Goal: Navigation & Orientation: Find specific page/section

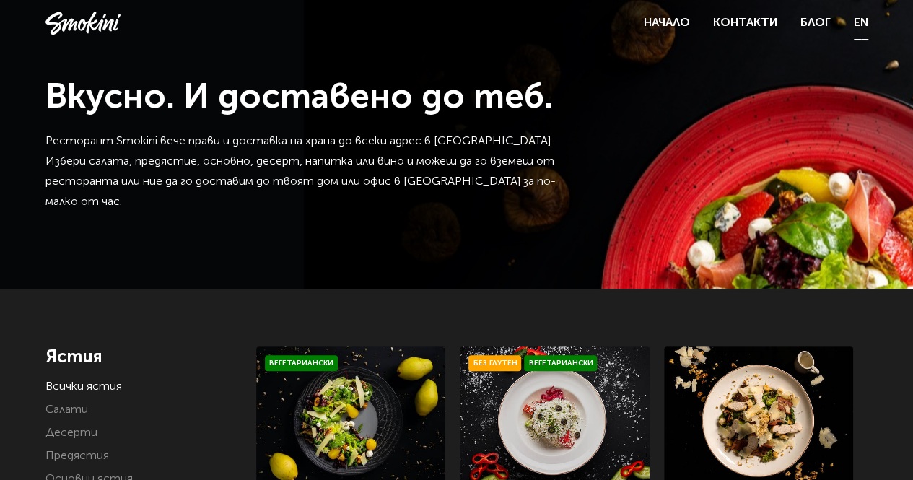
click at [862, 21] on link "EN" at bounding box center [861, 23] width 14 height 20
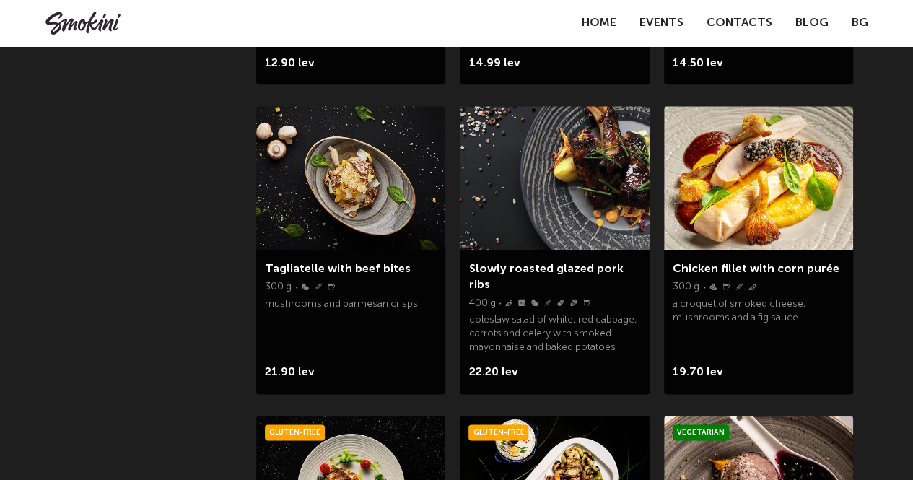
scroll to position [211, 0]
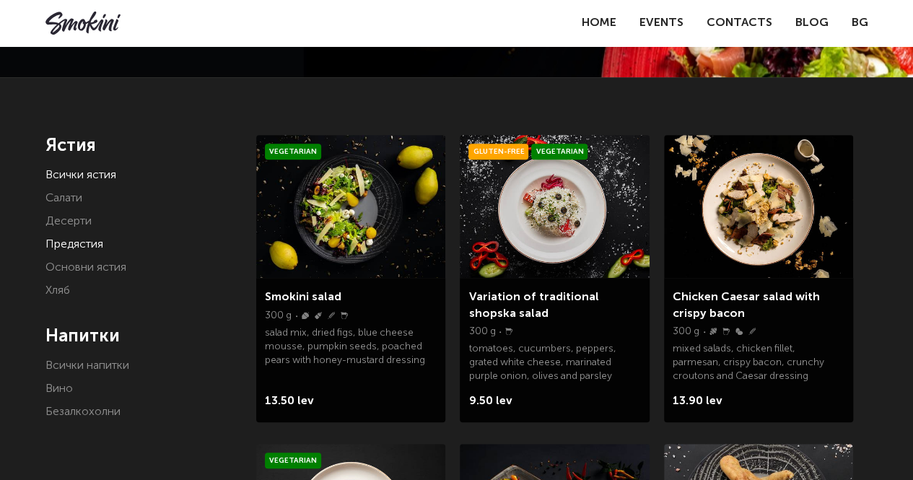
click at [81, 239] on link "Предястия" at bounding box center [74, 245] width 58 height 12
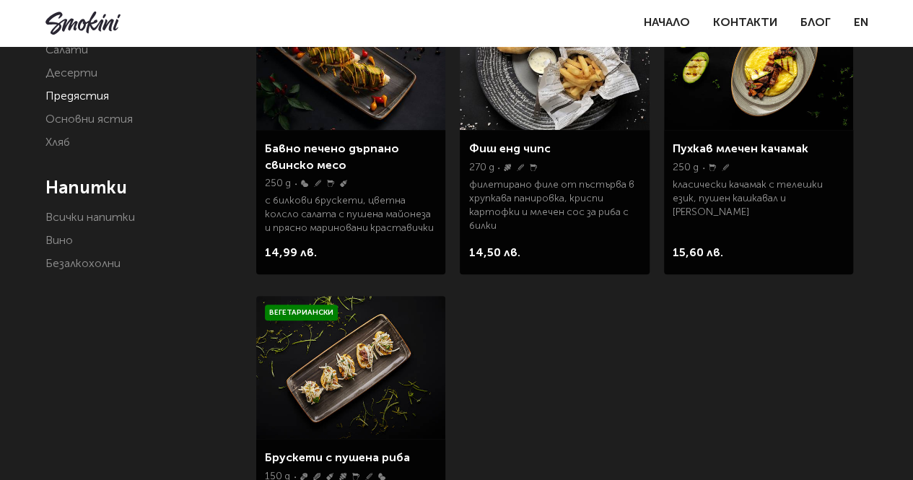
scroll to position [362, 0]
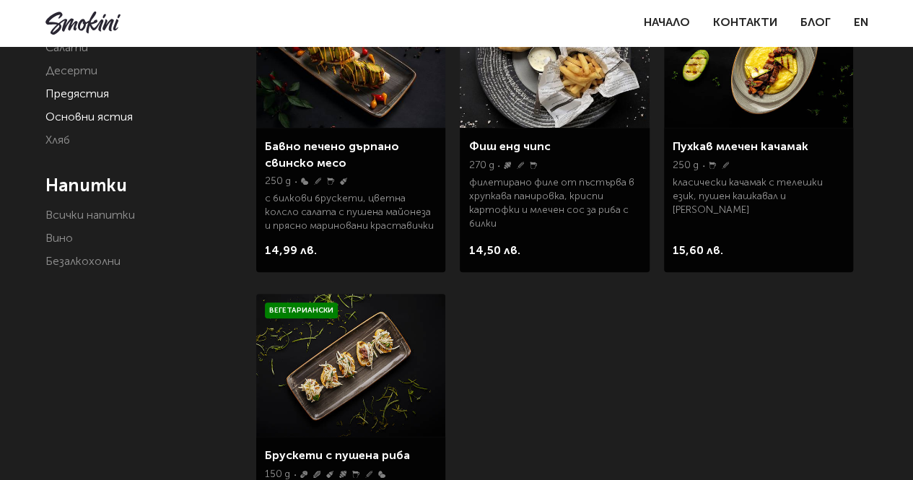
click at [83, 116] on link "Основни ястия" at bounding box center [88, 118] width 87 height 12
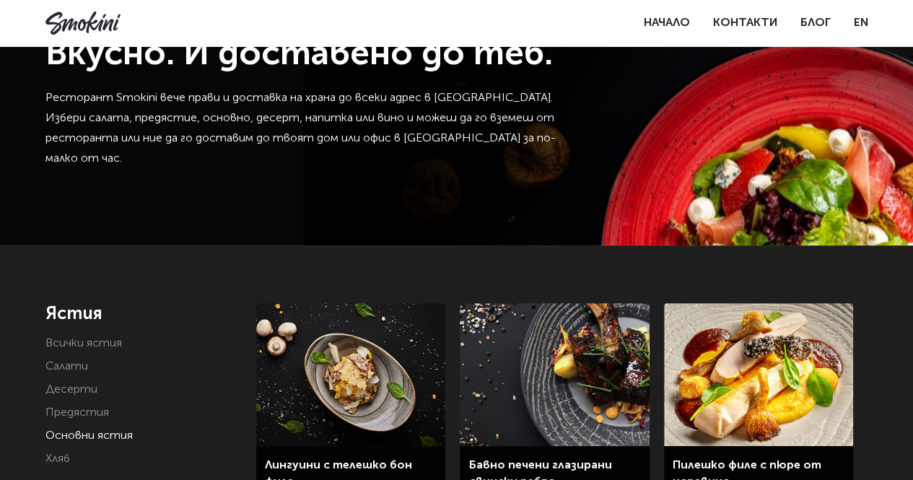
scroll to position [33, 0]
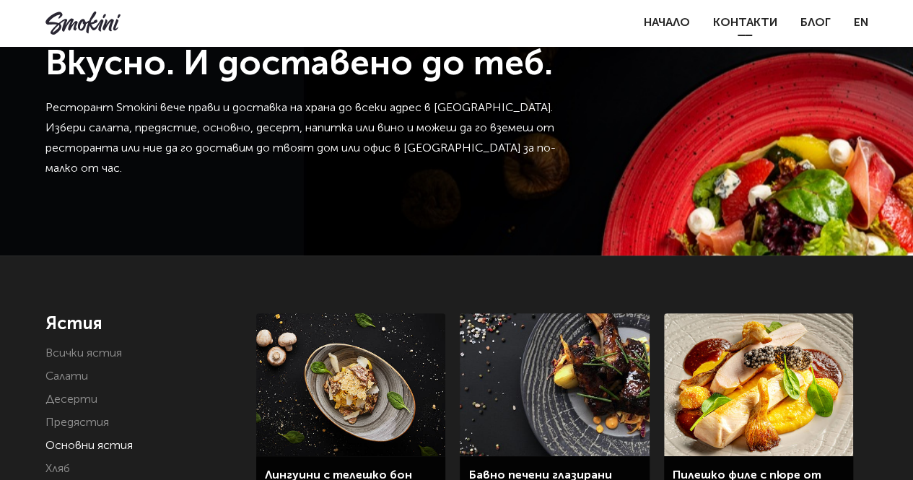
click at [736, 22] on link "Контакти" at bounding box center [745, 23] width 64 height 12
